Goal: Navigation & Orientation: Find specific page/section

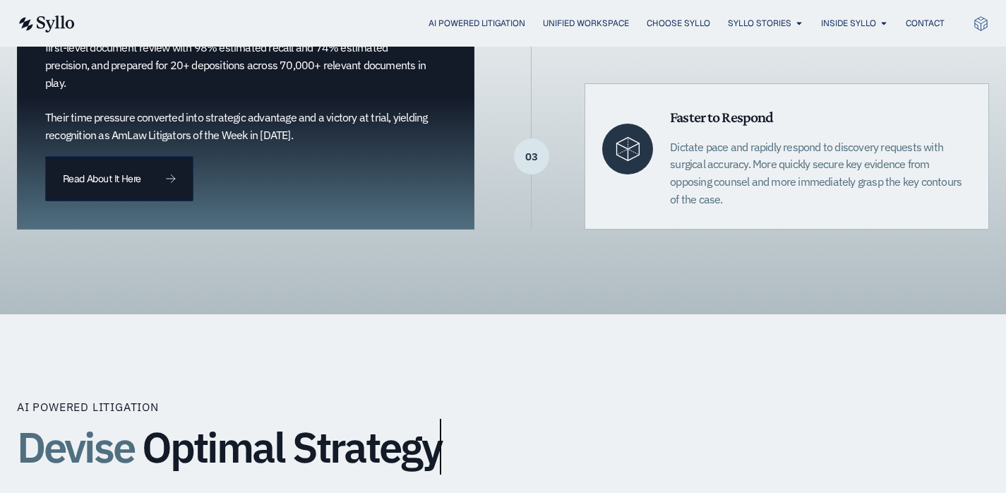
scroll to position [635, 0]
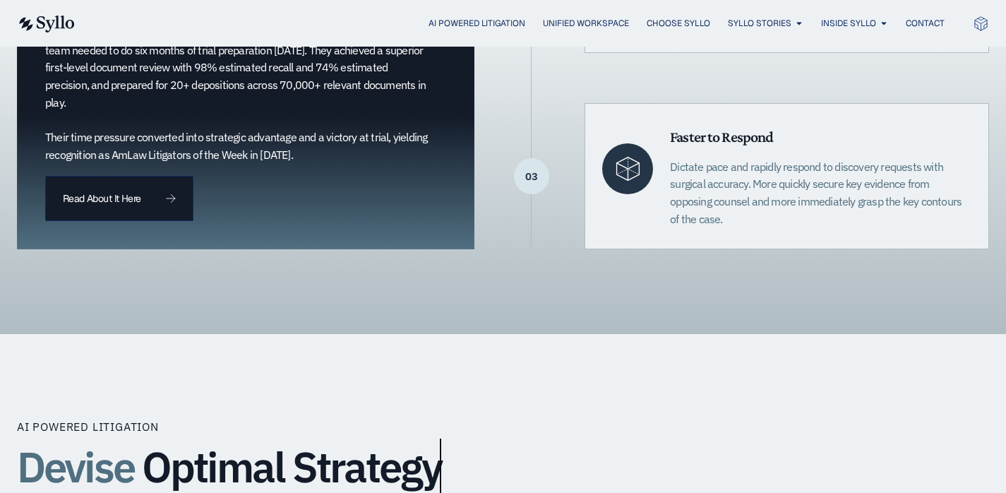
click at [588, 32] on div "AI Powered Litigation Unified Workspace Choose Syllo Syllo Stories Close Syllo …" at bounding box center [503, 23] width 972 height 18
click at [591, 24] on span "Unified Workspace" at bounding box center [586, 23] width 86 height 13
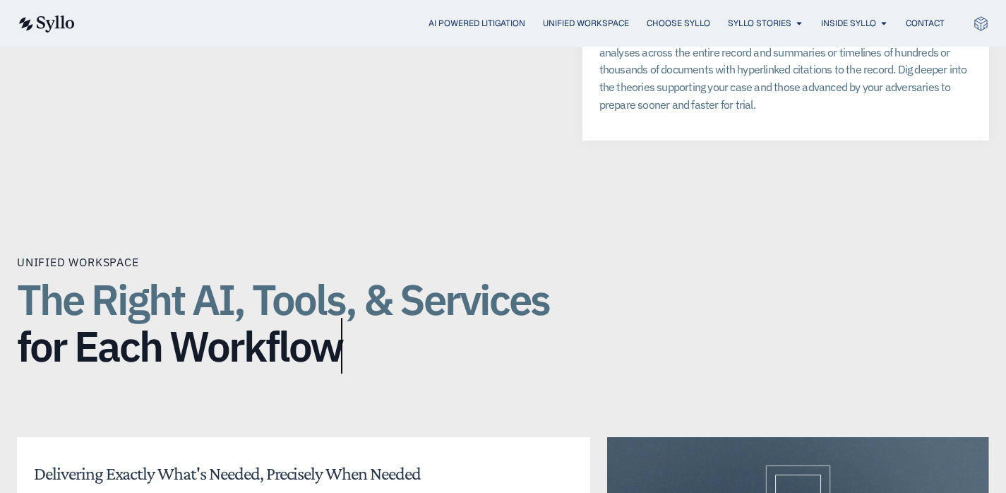
scroll to position [3248, 0]
